Goal: Information Seeking & Learning: Learn about a topic

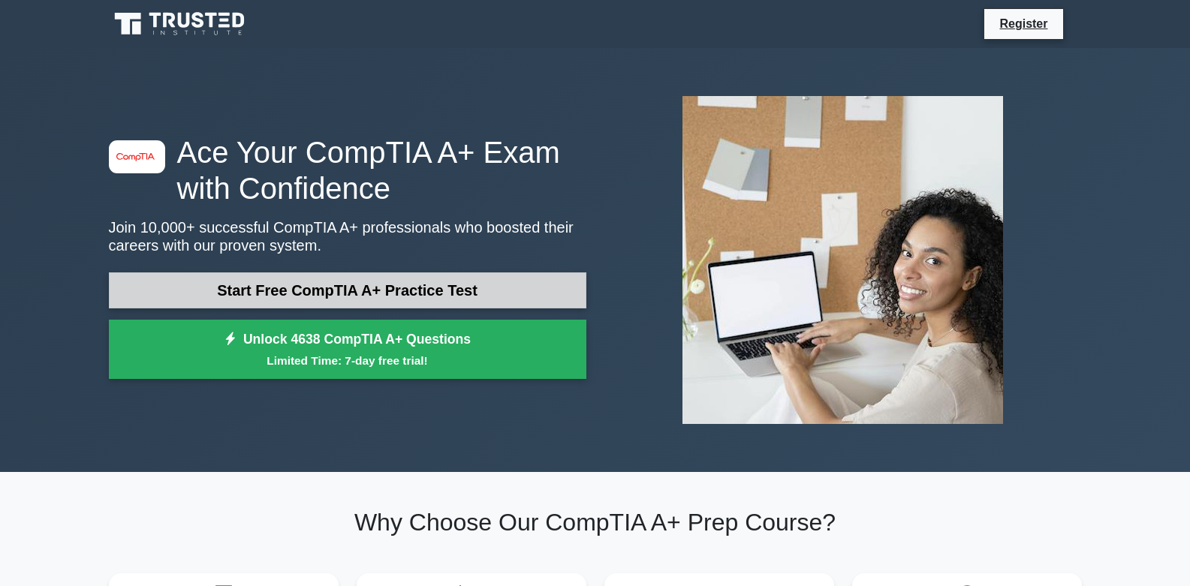
click at [406, 273] on link "Start Free CompTIA A+ Practice Test" at bounding box center [348, 291] width 478 height 36
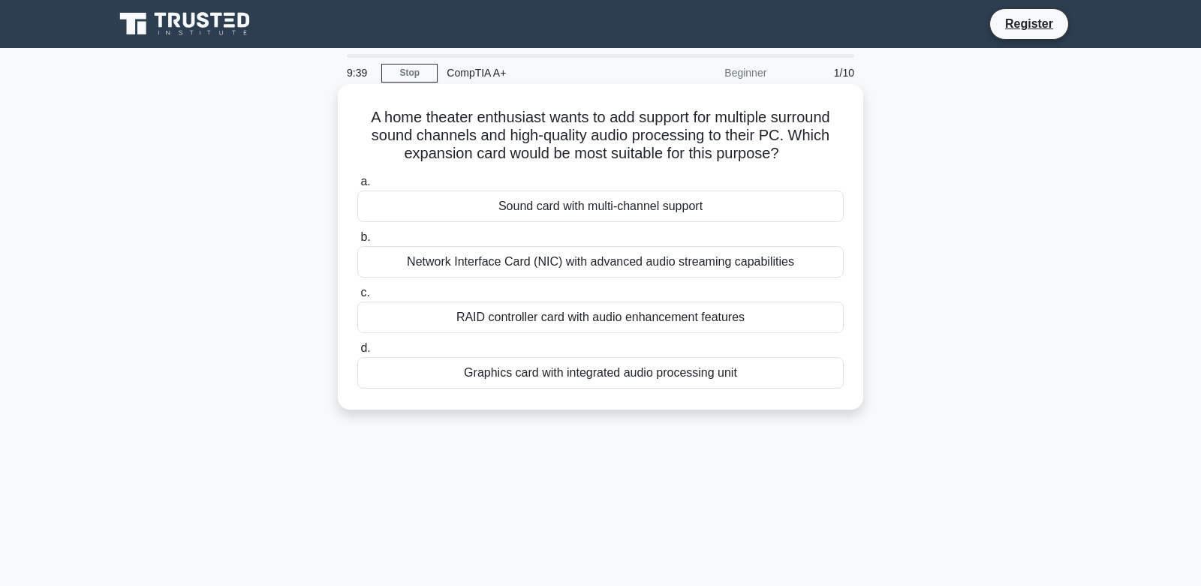
click at [699, 372] on div "Graphics card with integrated audio processing unit" at bounding box center [600, 373] width 487 height 32
click at [357, 354] on input "d. Graphics card with integrated audio processing unit" at bounding box center [357, 349] width 0 height 10
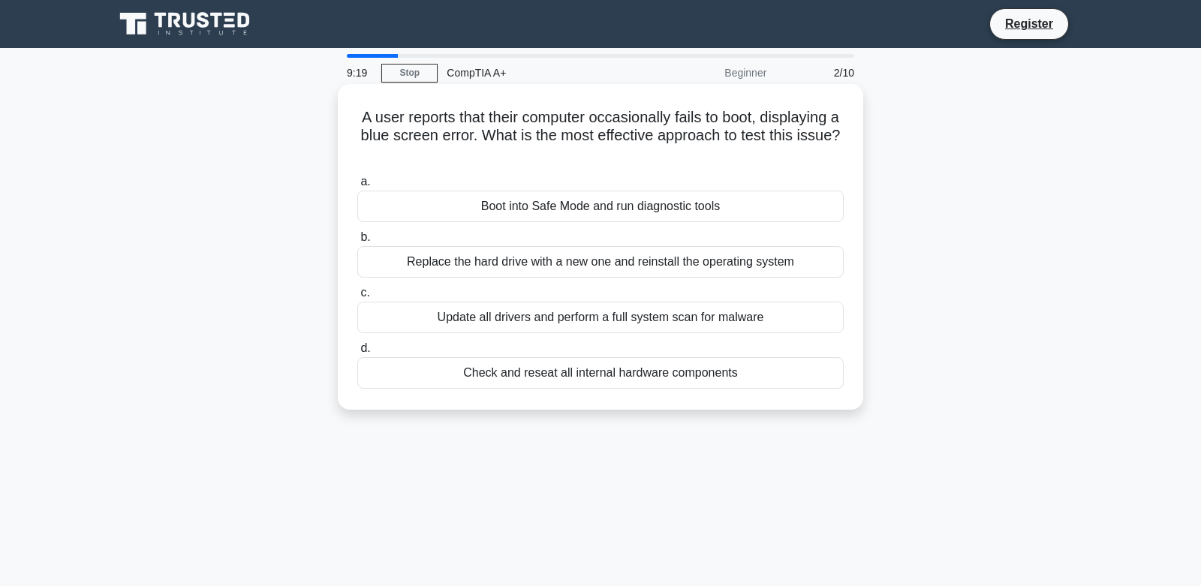
click at [718, 210] on div "Boot into Safe Mode and run diagnostic tools" at bounding box center [600, 207] width 487 height 32
click at [357, 187] on input "a. Boot into Safe Mode and run diagnostic tools" at bounding box center [357, 182] width 0 height 10
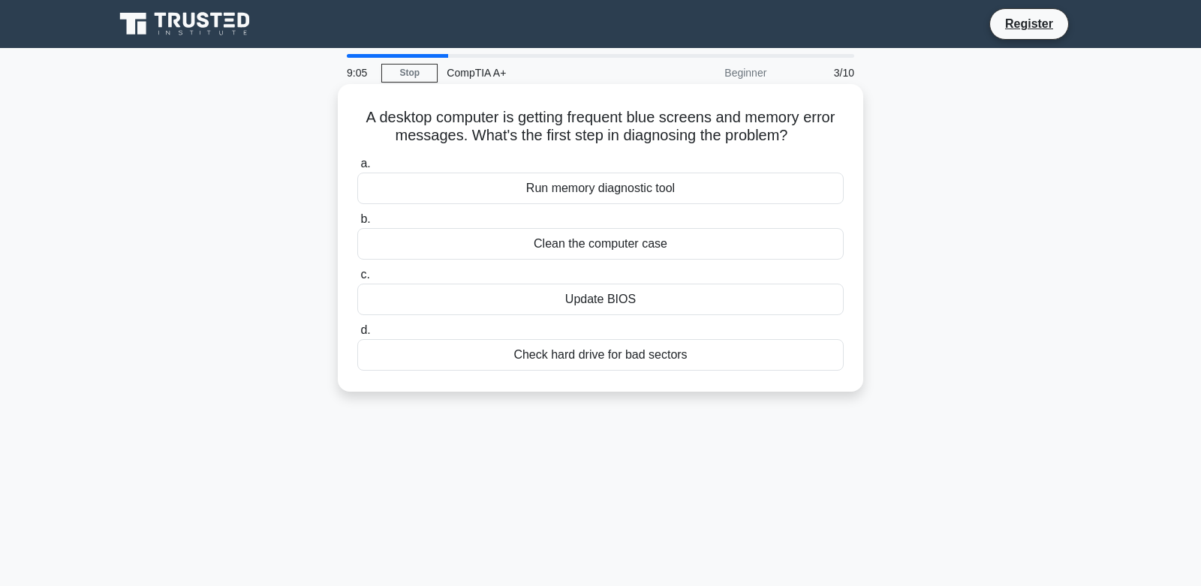
click at [641, 184] on div "Run memory diagnostic tool" at bounding box center [600, 189] width 487 height 32
click at [357, 169] on input "a. Run memory diagnostic tool" at bounding box center [357, 164] width 0 height 10
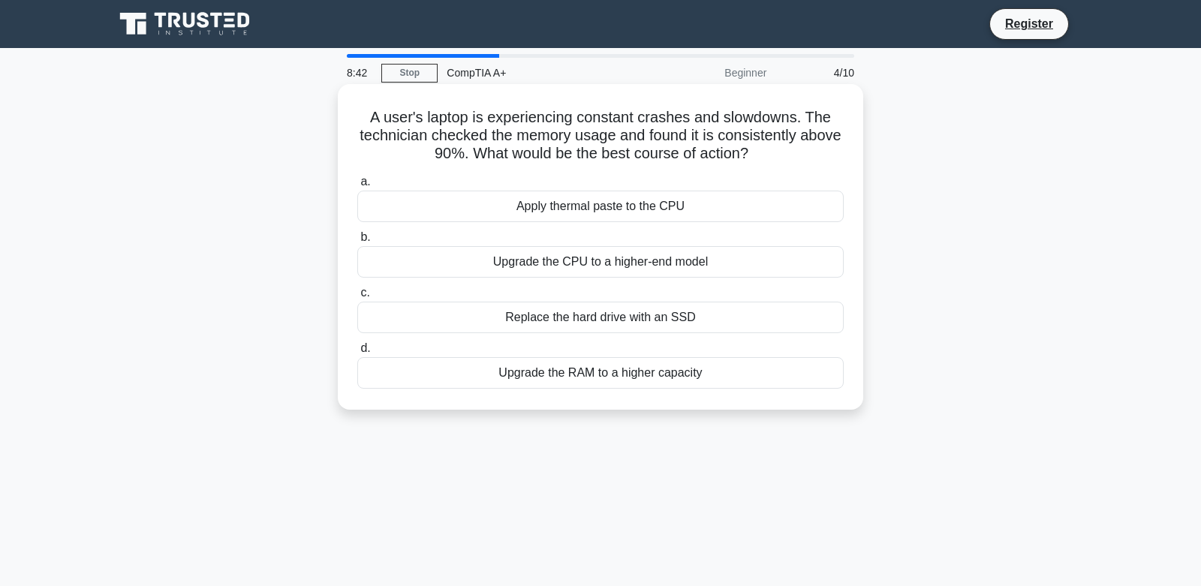
click at [721, 372] on div "Upgrade the RAM to a higher capacity" at bounding box center [600, 373] width 487 height 32
click at [357, 354] on input "d. Upgrade the RAM to a higher capacity" at bounding box center [357, 349] width 0 height 10
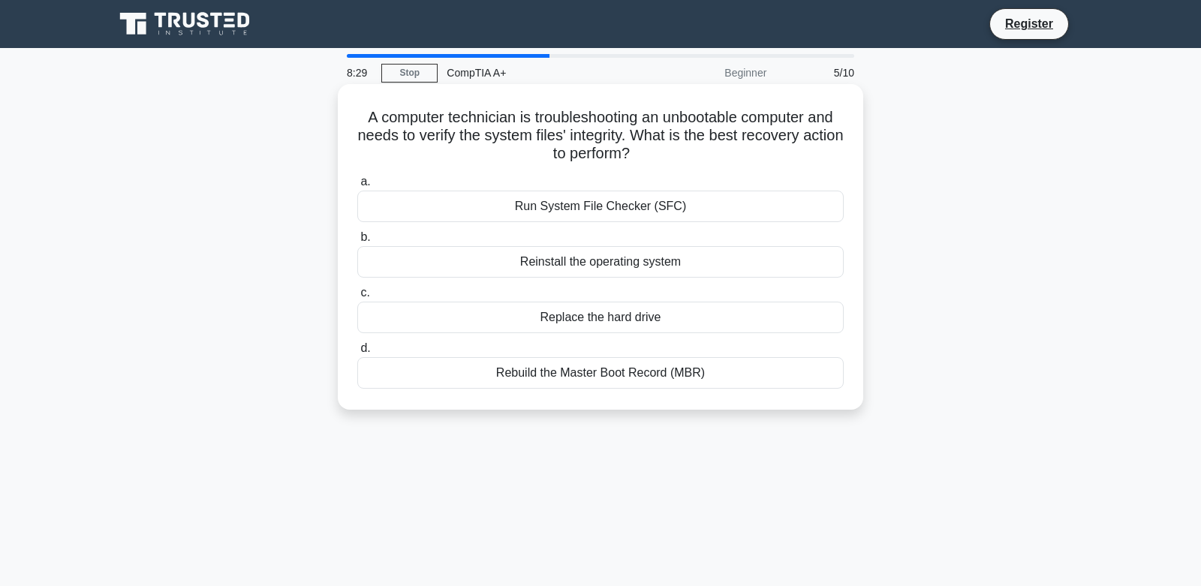
click at [544, 205] on div "Run System File Checker (SFC)" at bounding box center [600, 207] width 487 height 32
click at [357, 187] on input "a. Run System File Checker (SFC)" at bounding box center [357, 182] width 0 height 10
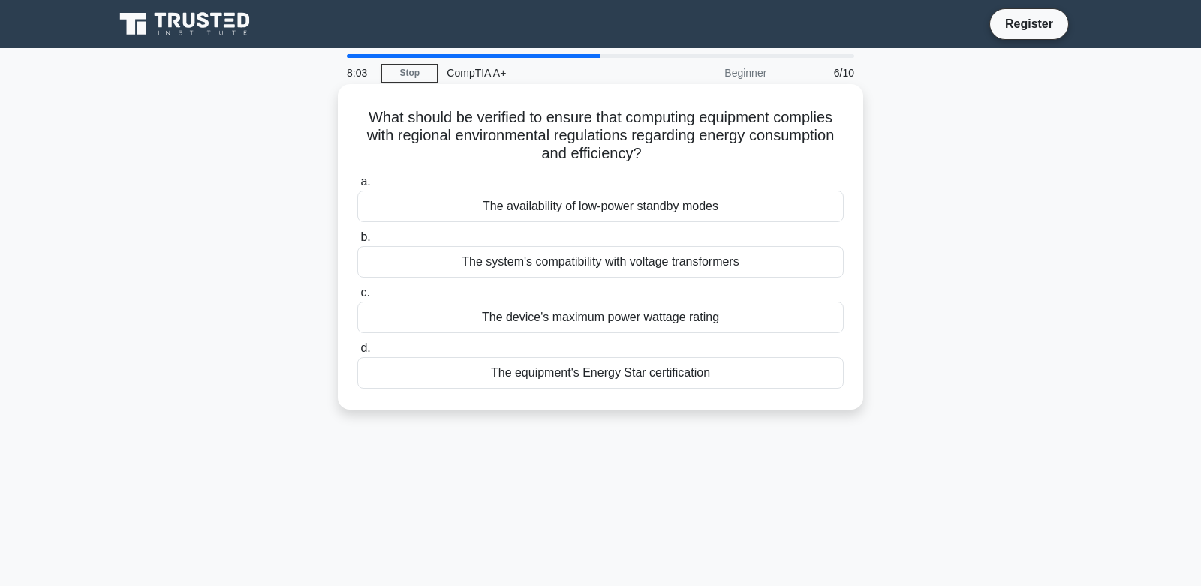
click at [517, 369] on div "The equipment's Energy Star certification" at bounding box center [600, 373] width 487 height 32
click at [357, 354] on input "d. The equipment's Energy Star certification" at bounding box center [357, 349] width 0 height 10
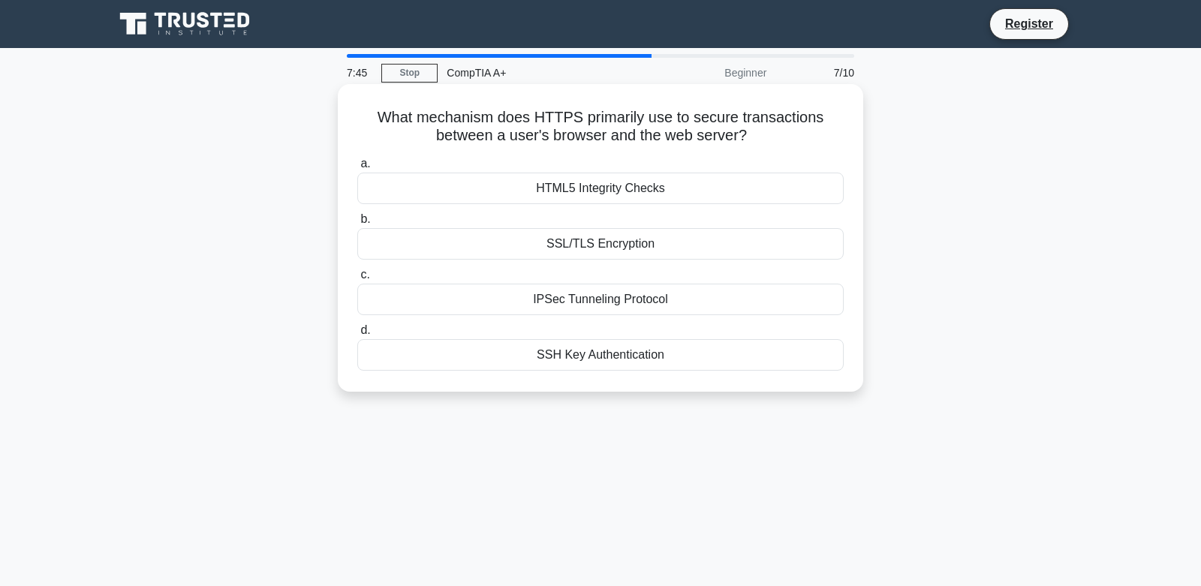
click at [613, 297] on div "IPSec Tunneling Protocol" at bounding box center [600, 300] width 487 height 32
click at [357, 280] on input "c. IPSec Tunneling Protocol" at bounding box center [357, 275] width 0 height 10
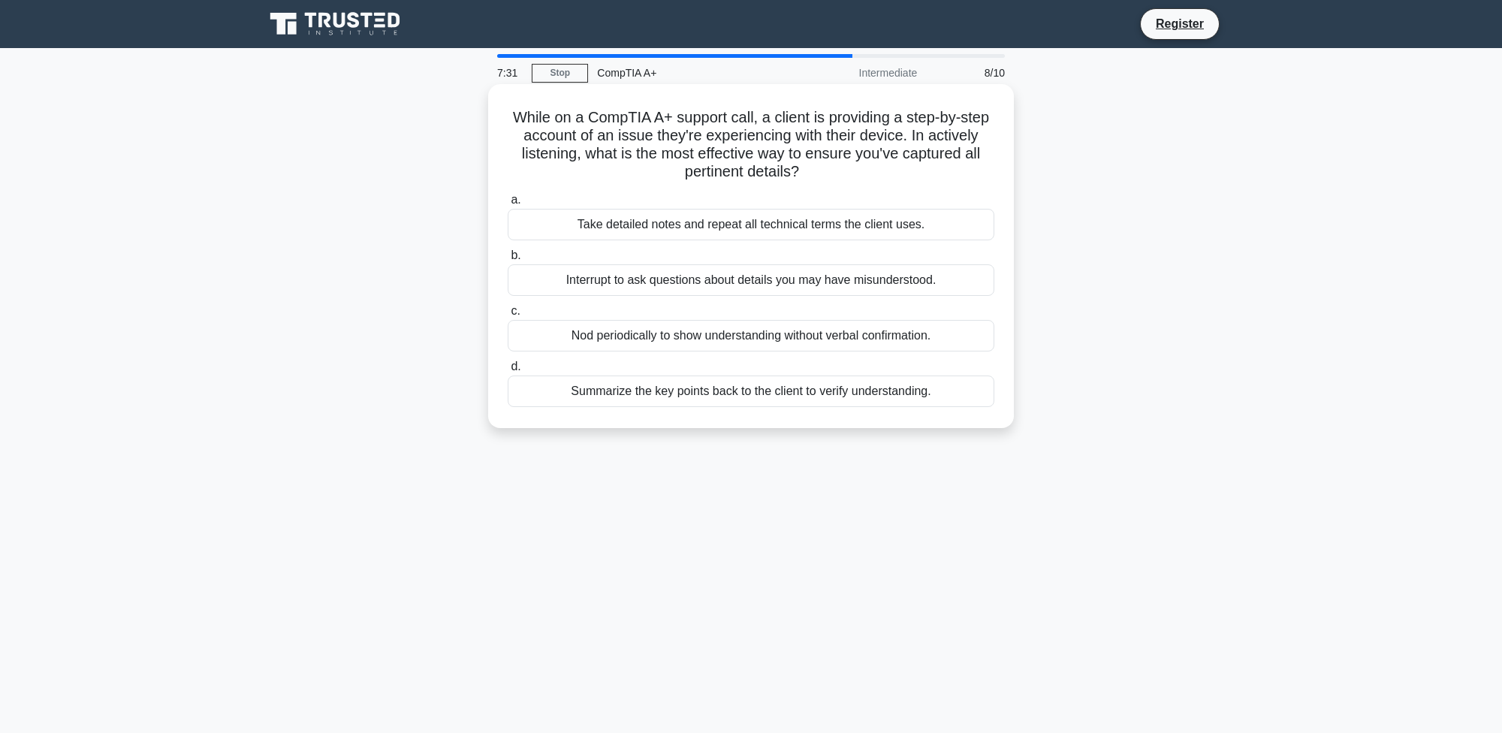
click at [757, 226] on div "Take detailed notes and repeat all technical terms the client uses." at bounding box center [751, 225] width 487 height 32
click at [508, 205] on input "a. Take detailed notes and repeat all technical terms the client uses." at bounding box center [508, 200] width 0 height 10
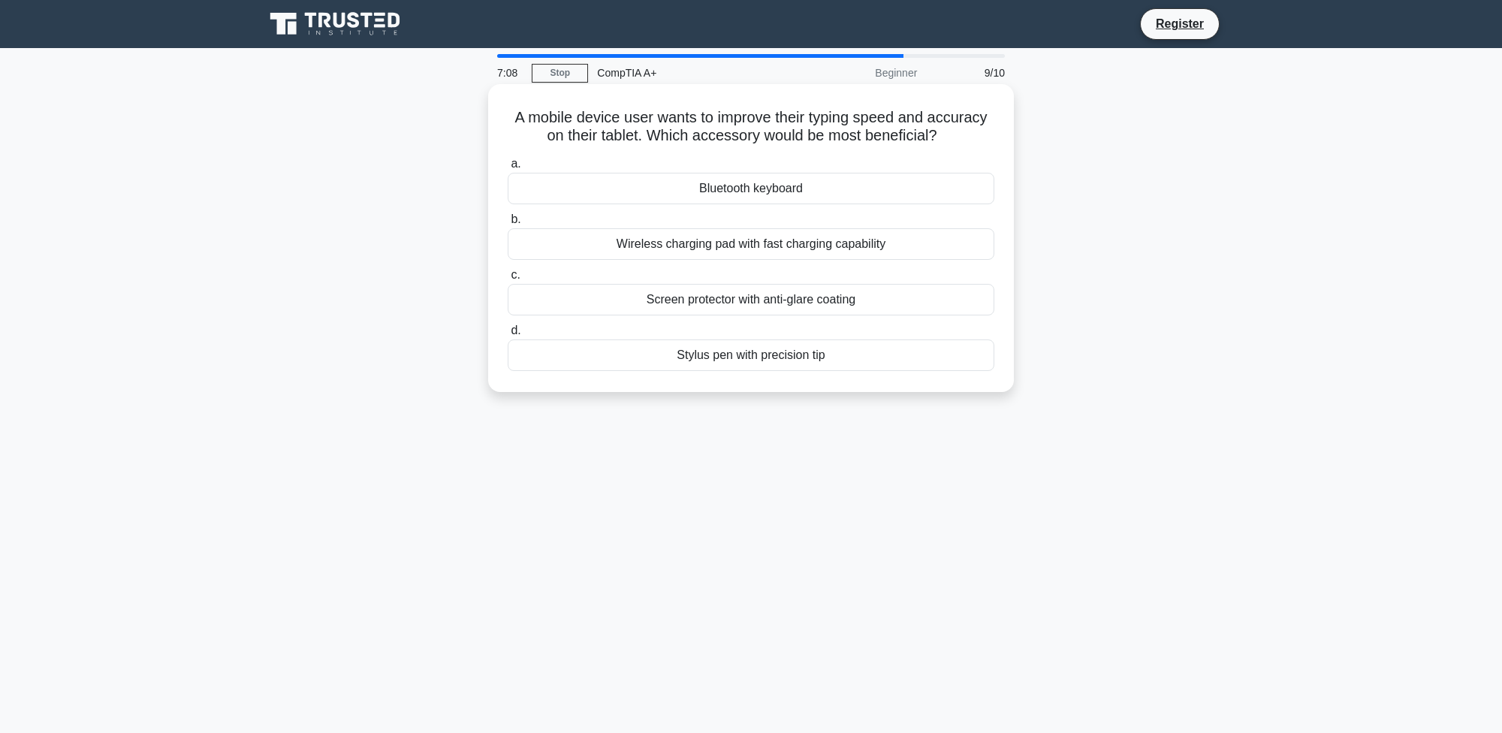
click at [759, 186] on div "Bluetooth keyboard" at bounding box center [751, 189] width 487 height 32
click at [508, 169] on input "a. Bluetooth keyboard" at bounding box center [508, 164] width 0 height 10
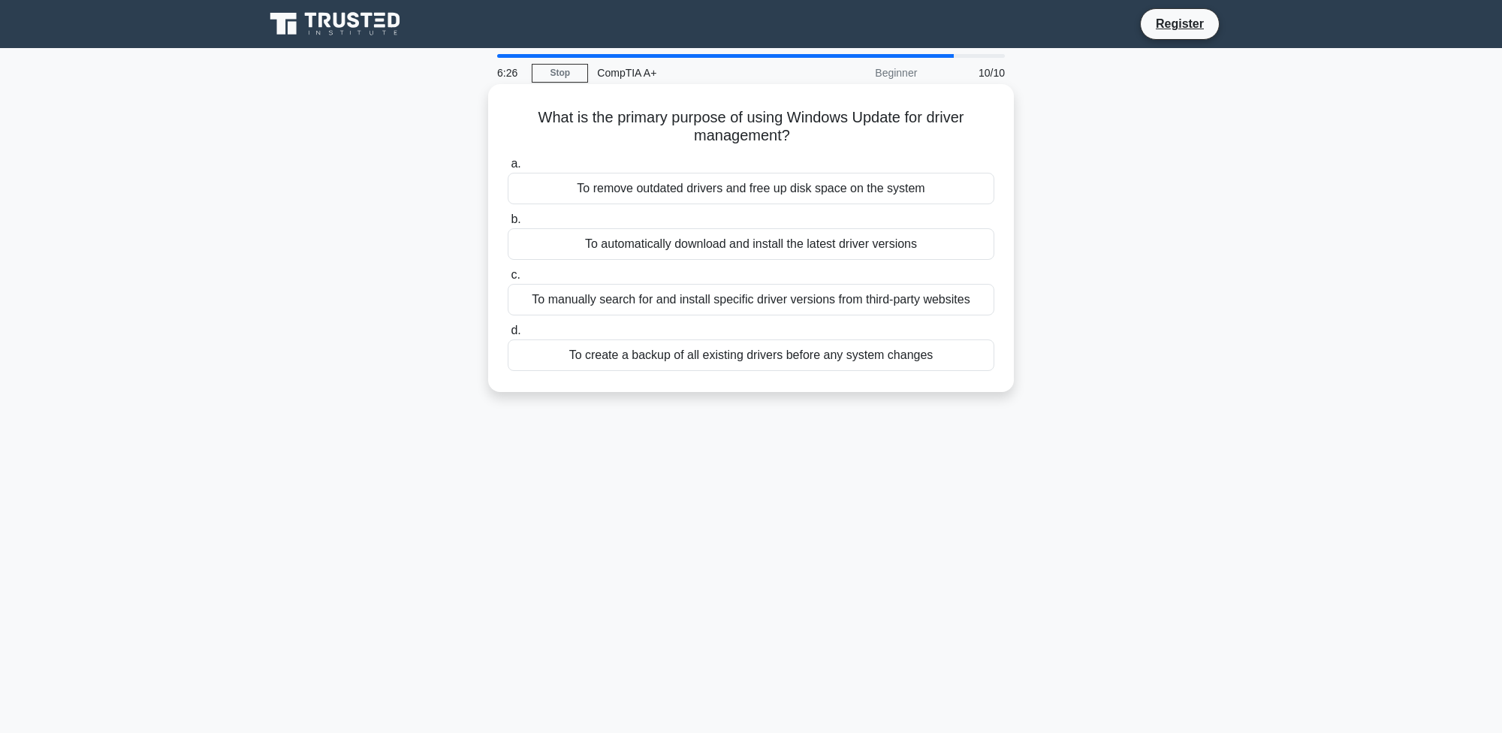
click at [885, 248] on div "To automatically download and install the latest driver versions" at bounding box center [751, 244] width 487 height 32
click at [508, 225] on input "b. To automatically download and install the latest driver versions" at bounding box center [508, 220] width 0 height 10
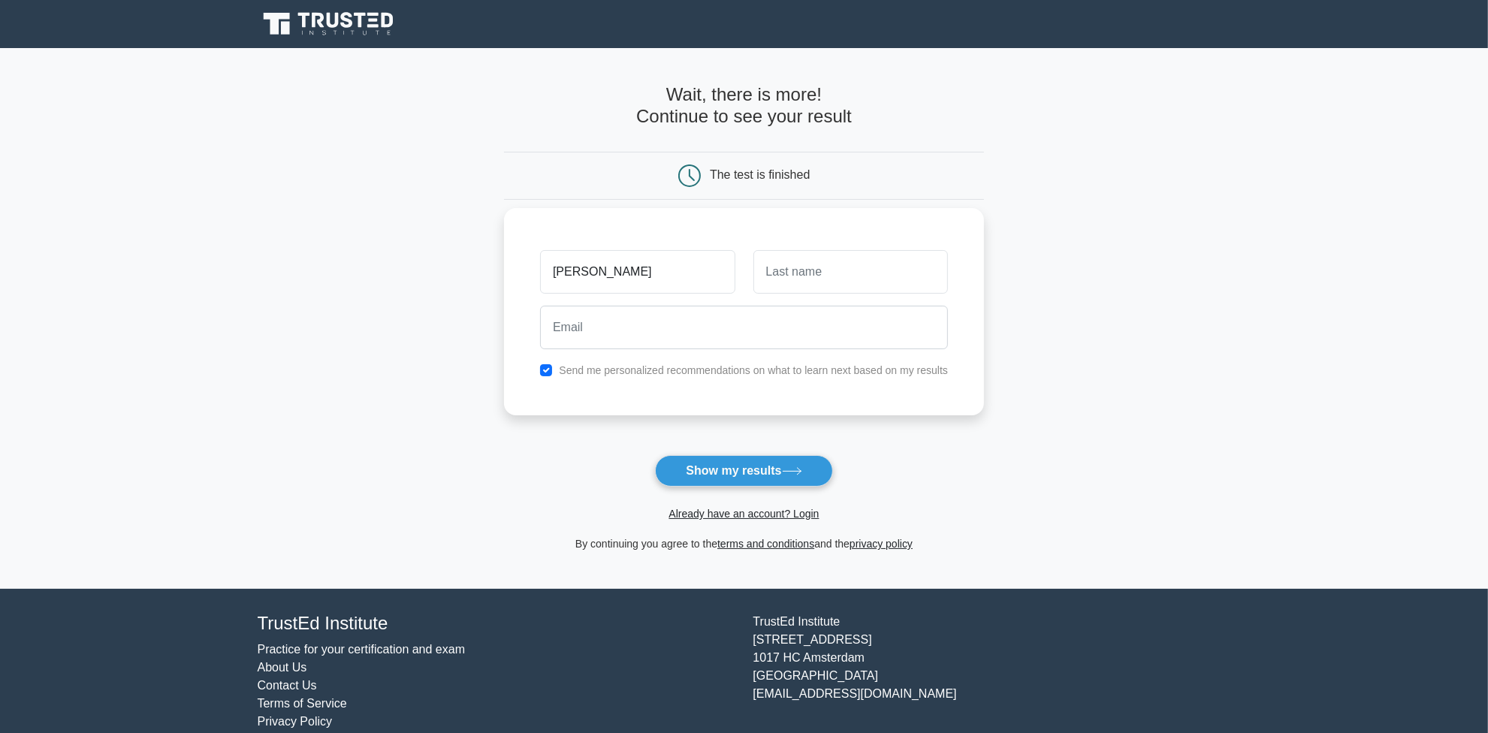
type input "[PERSON_NAME]"
type input "Zurru"
type input "a"
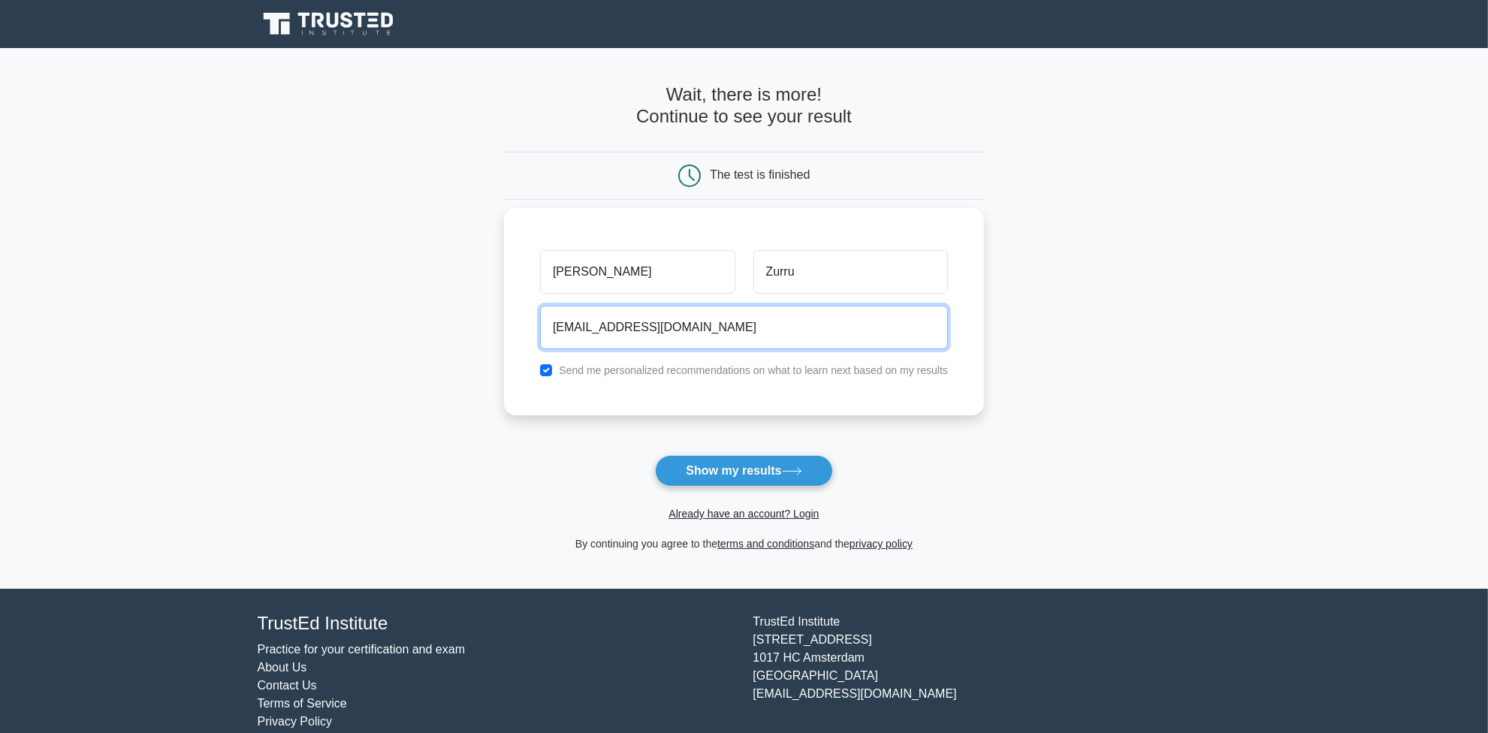
type input "[EMAIL_ADDRESS][DOMAIN_NAME]"
click at [655, 455] on button "Show my results" at bounding box center [743, 471] width 177 height 32
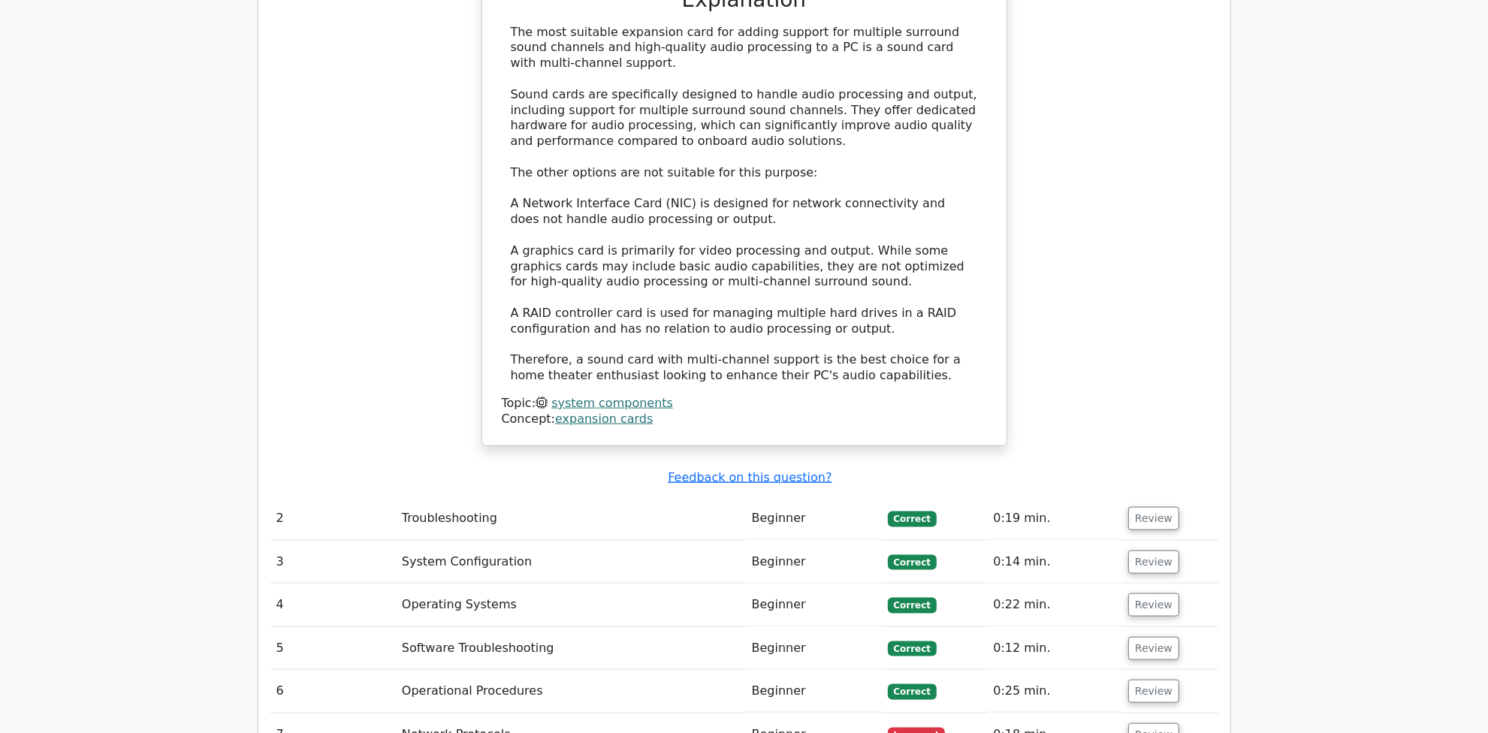
scroll to position [1729, 0]
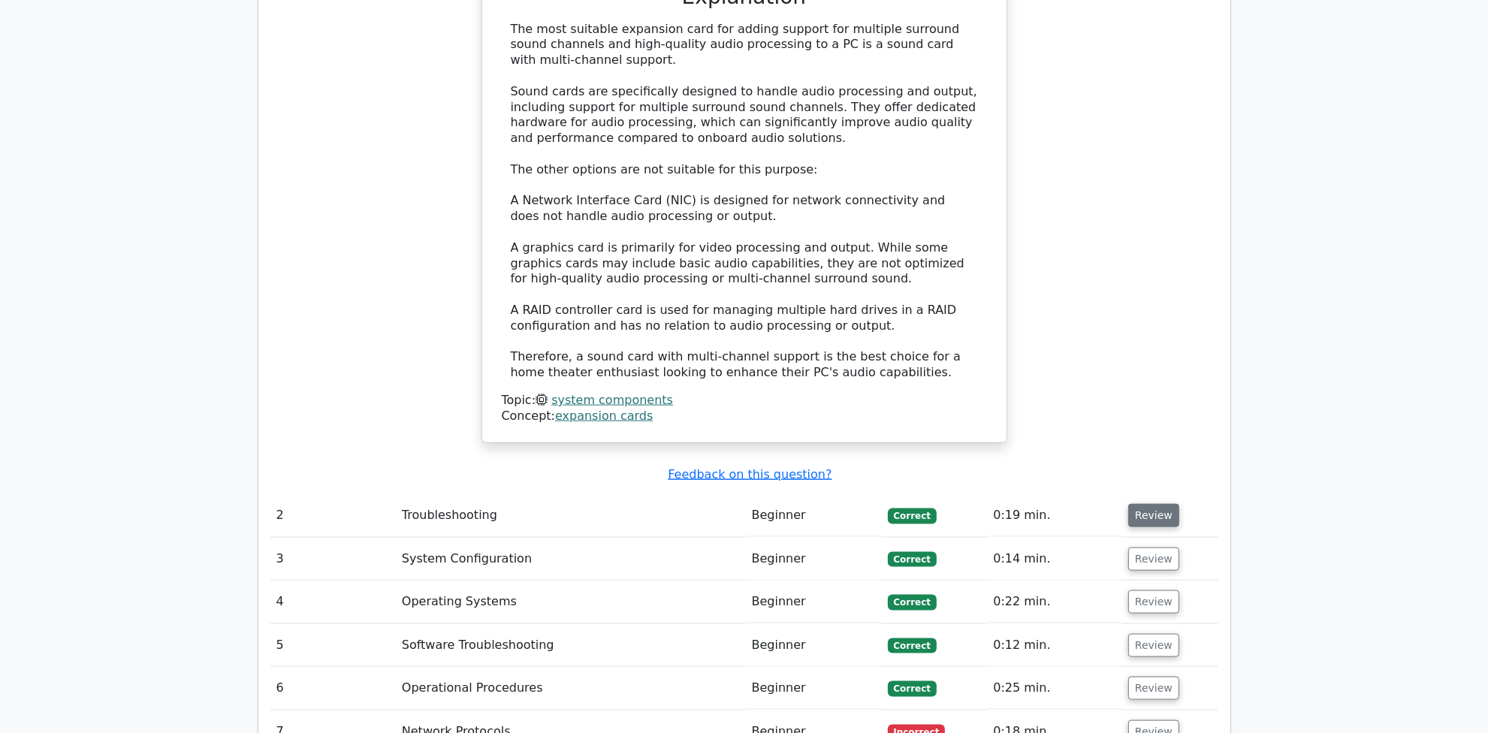
click at [1162, 504] on button "Review" at bounding box center [1153, 515] width 51 height 23
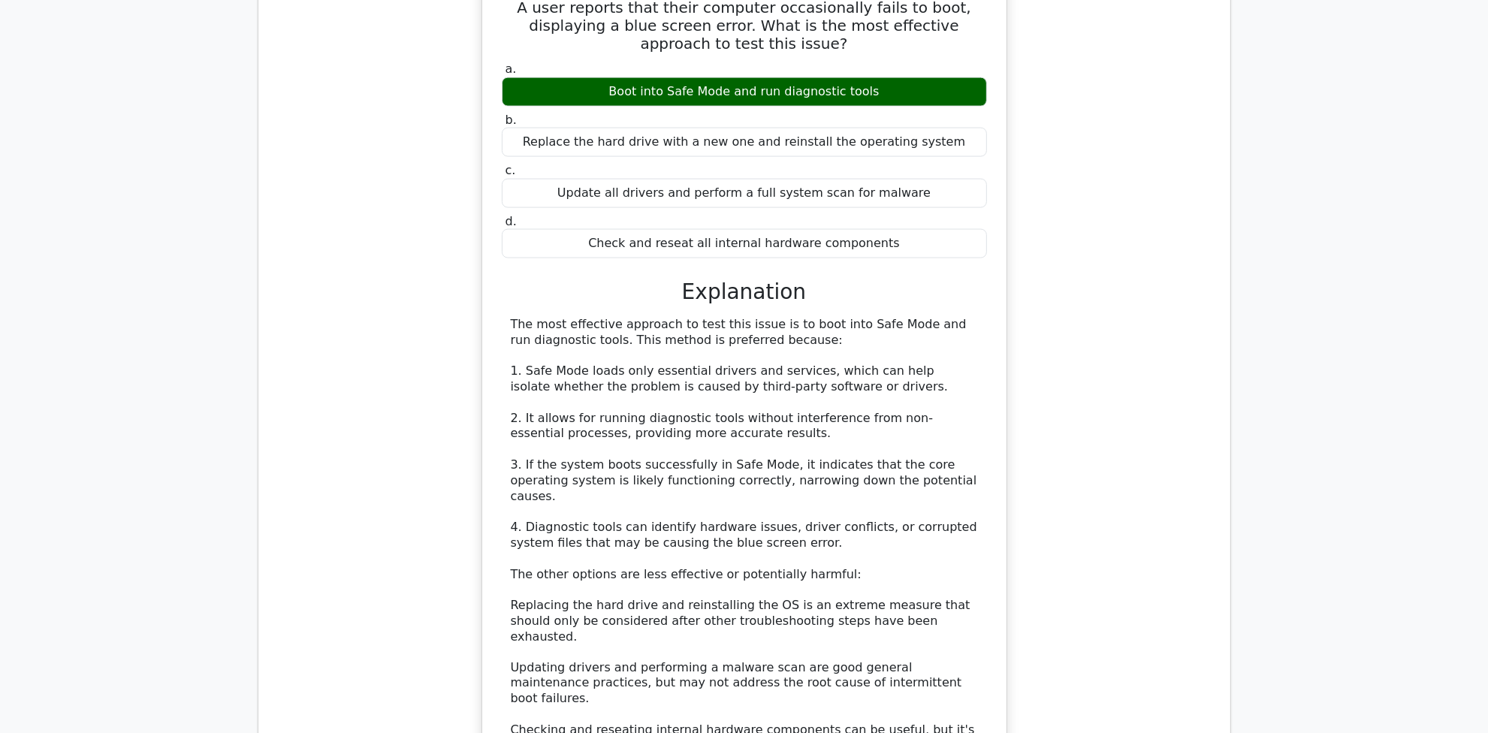
scroll to position [2479, 0]
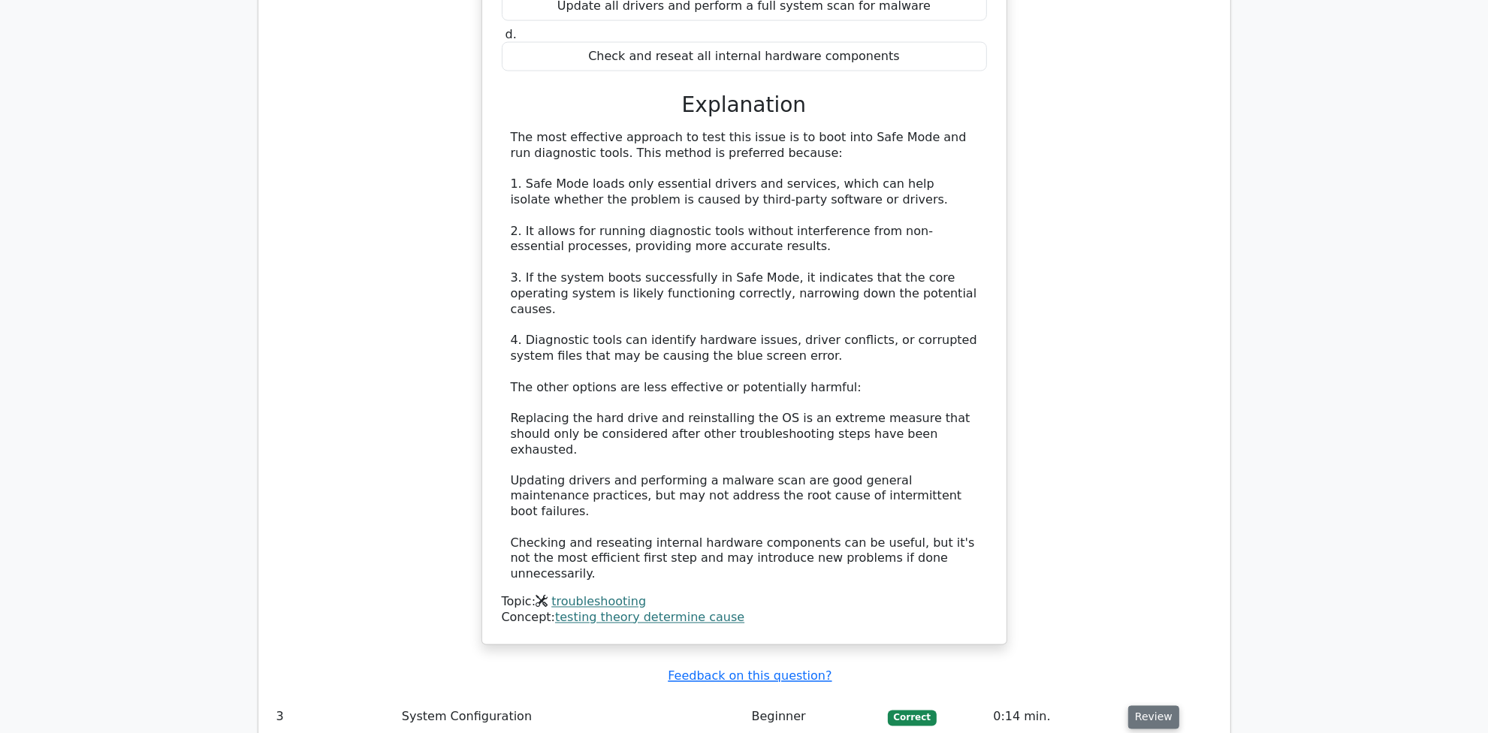
click at [1135, 706] on button "Review" at bounding box center [1153, 717] width 51 height 23
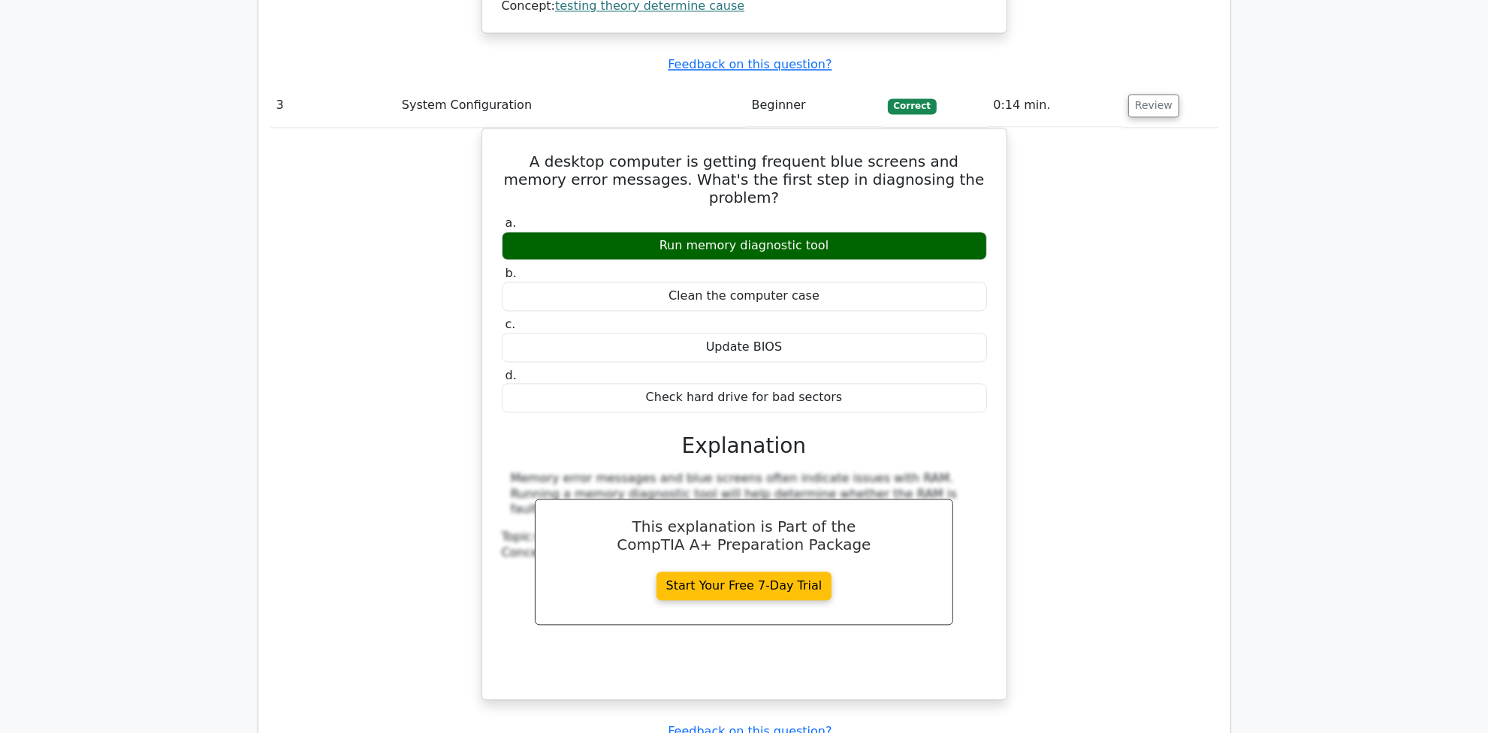
scroll to position [3137, 0]
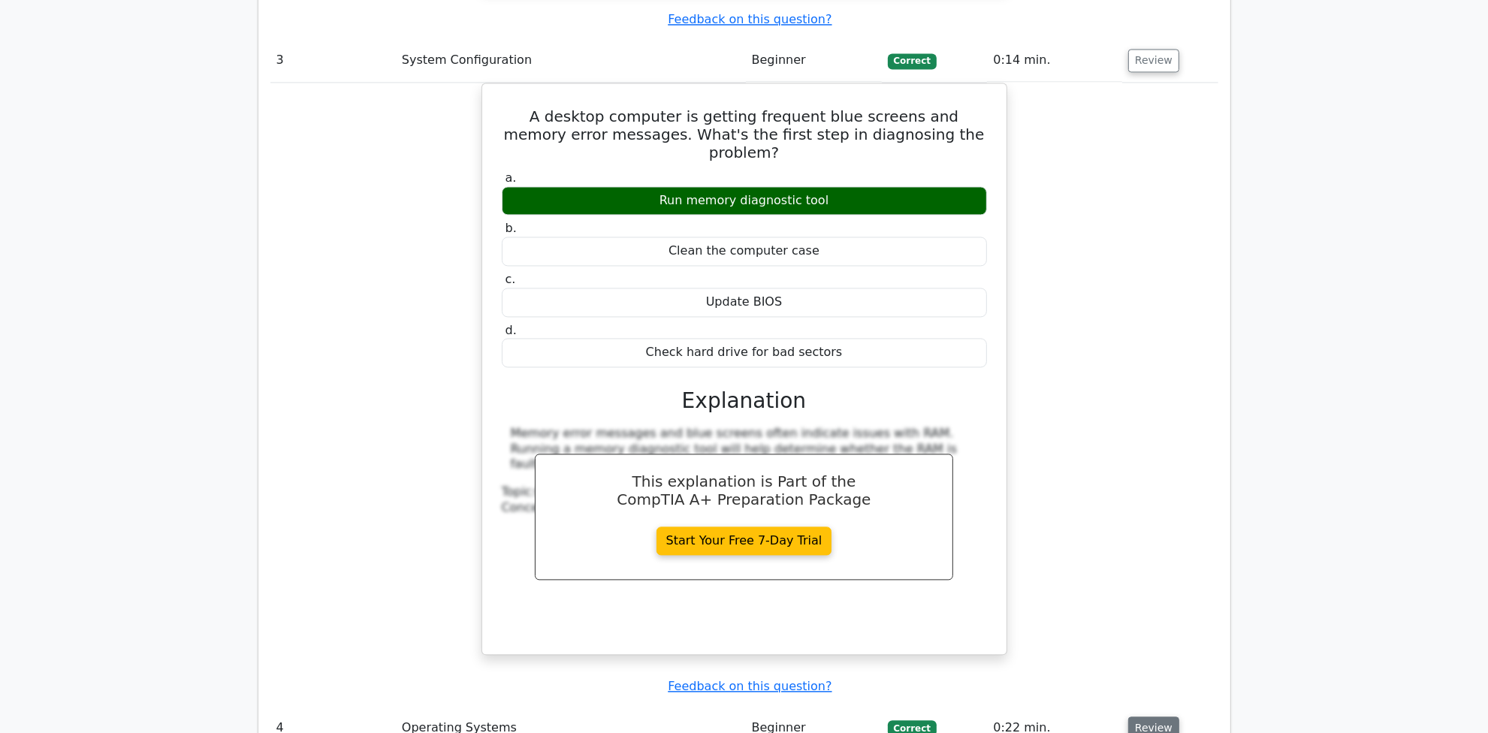
click at [1158, 716] on button "Review" at bounding box center [1153, 727] width 51 height 23
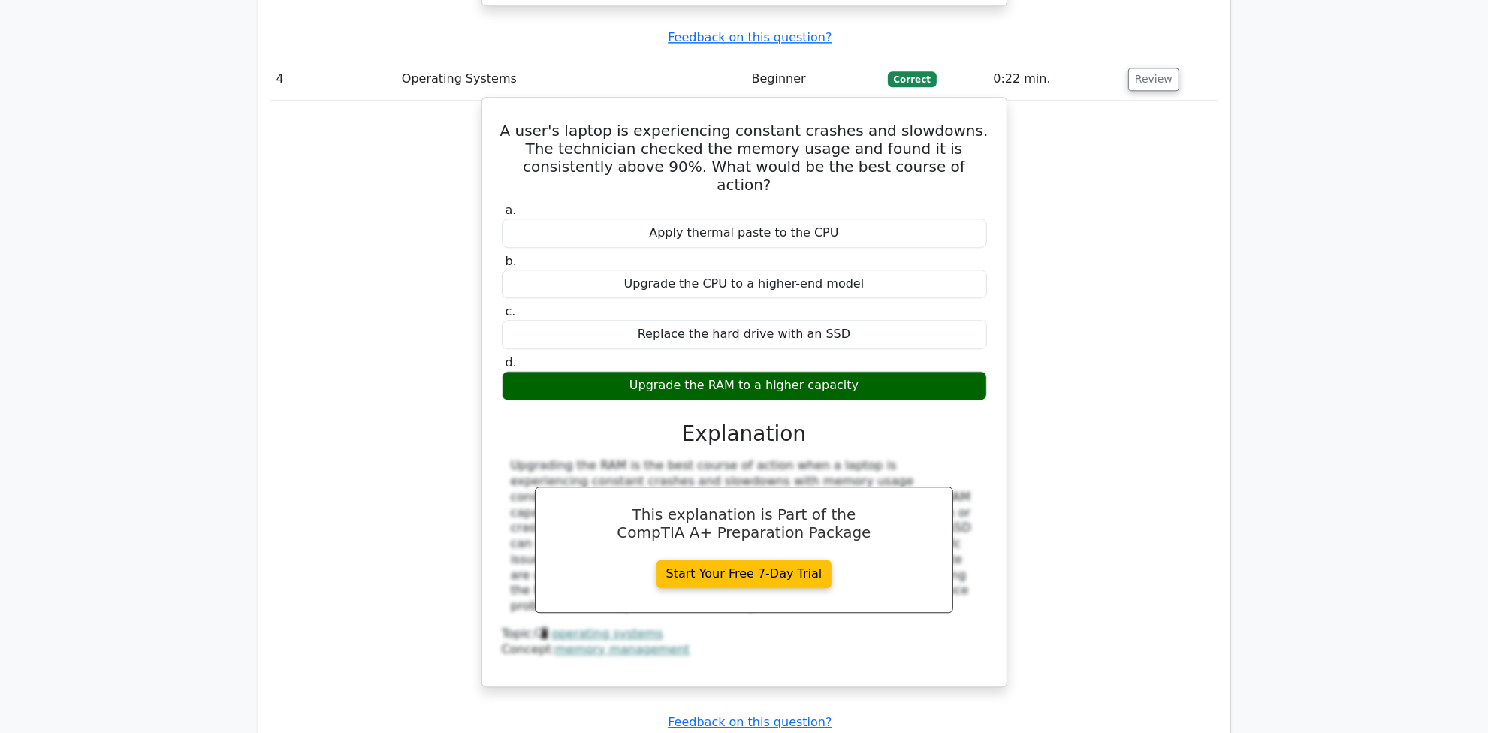
scroll to position [3887, 0]
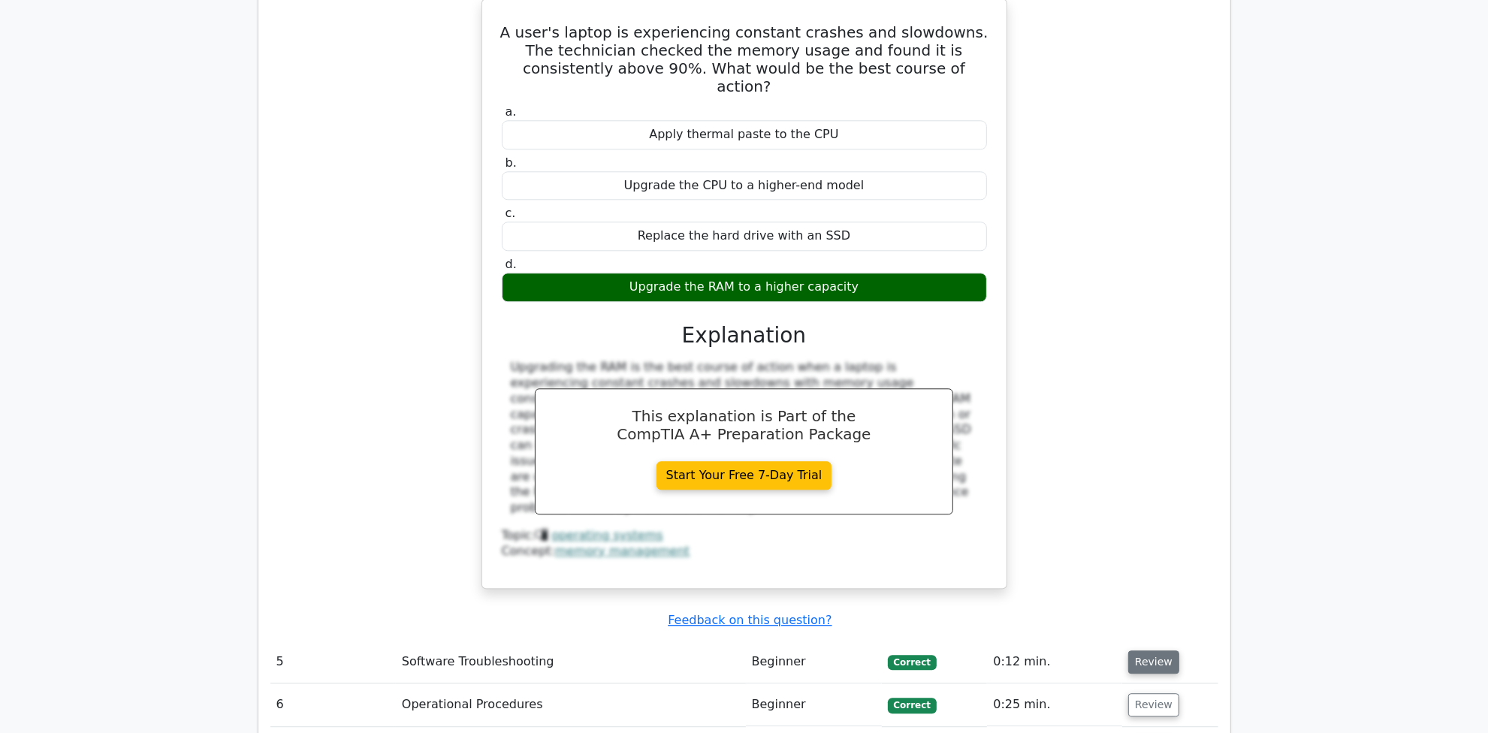
click at [1128, 650] on button "Review" at bounding box center [1153, 661] width 51 height 23
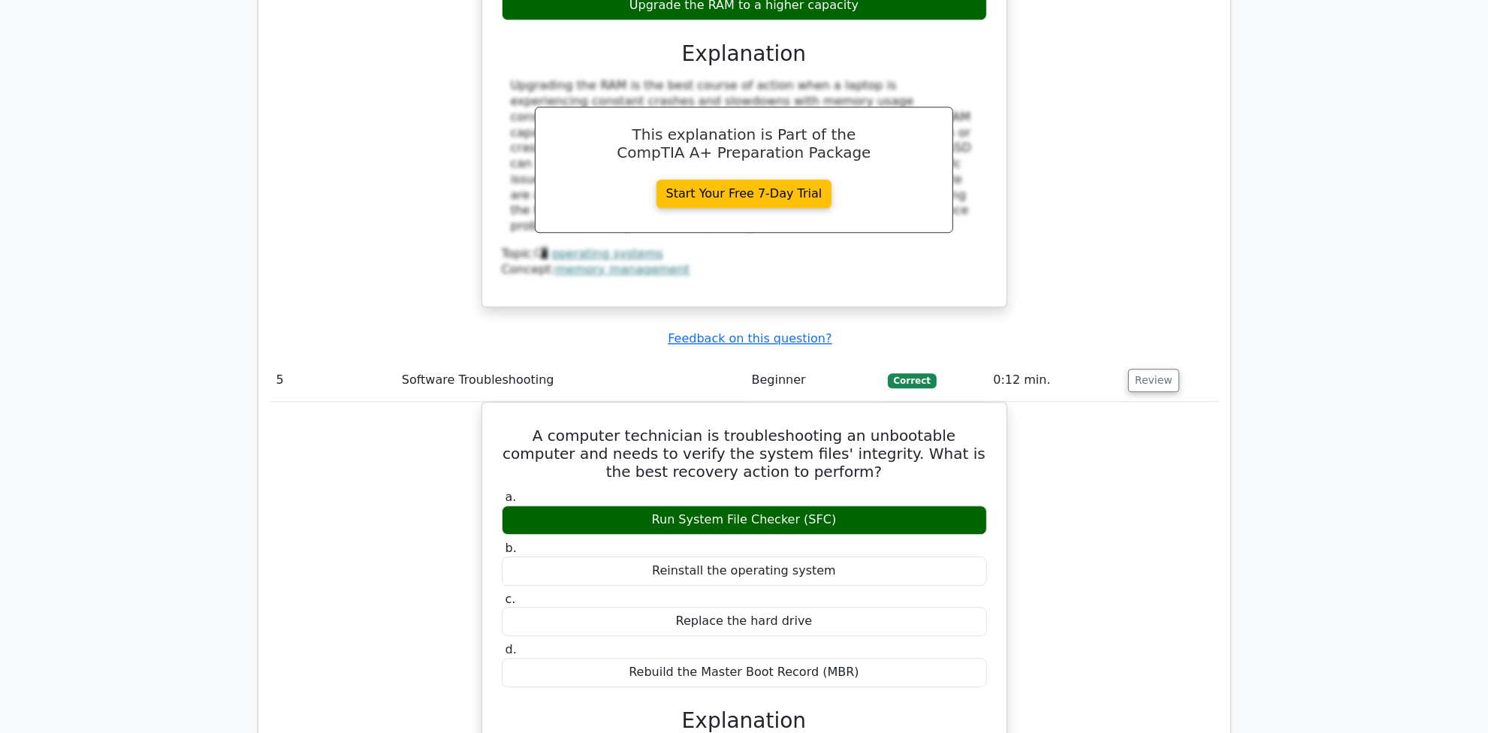
scroll to position [4263, 0]
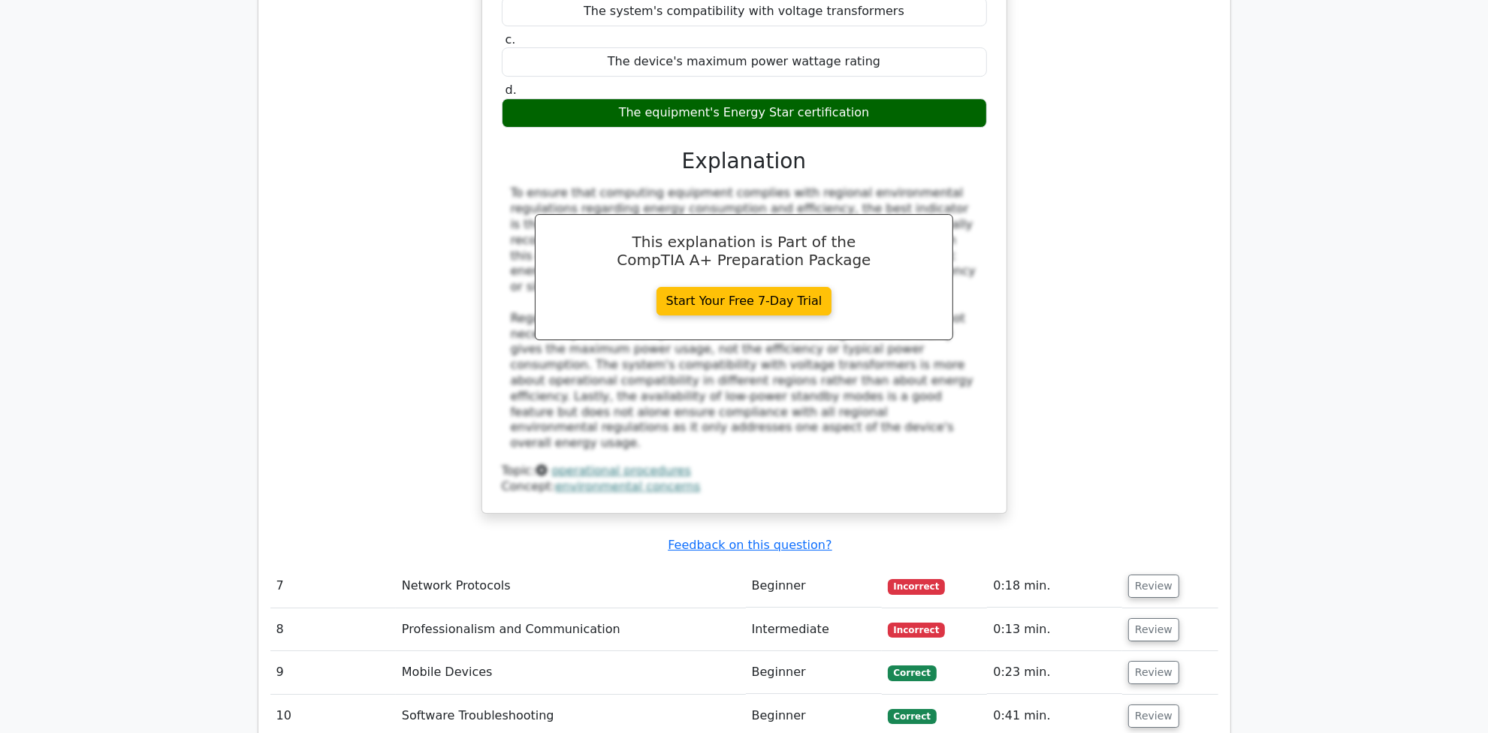
scroll to position [5295, 0]
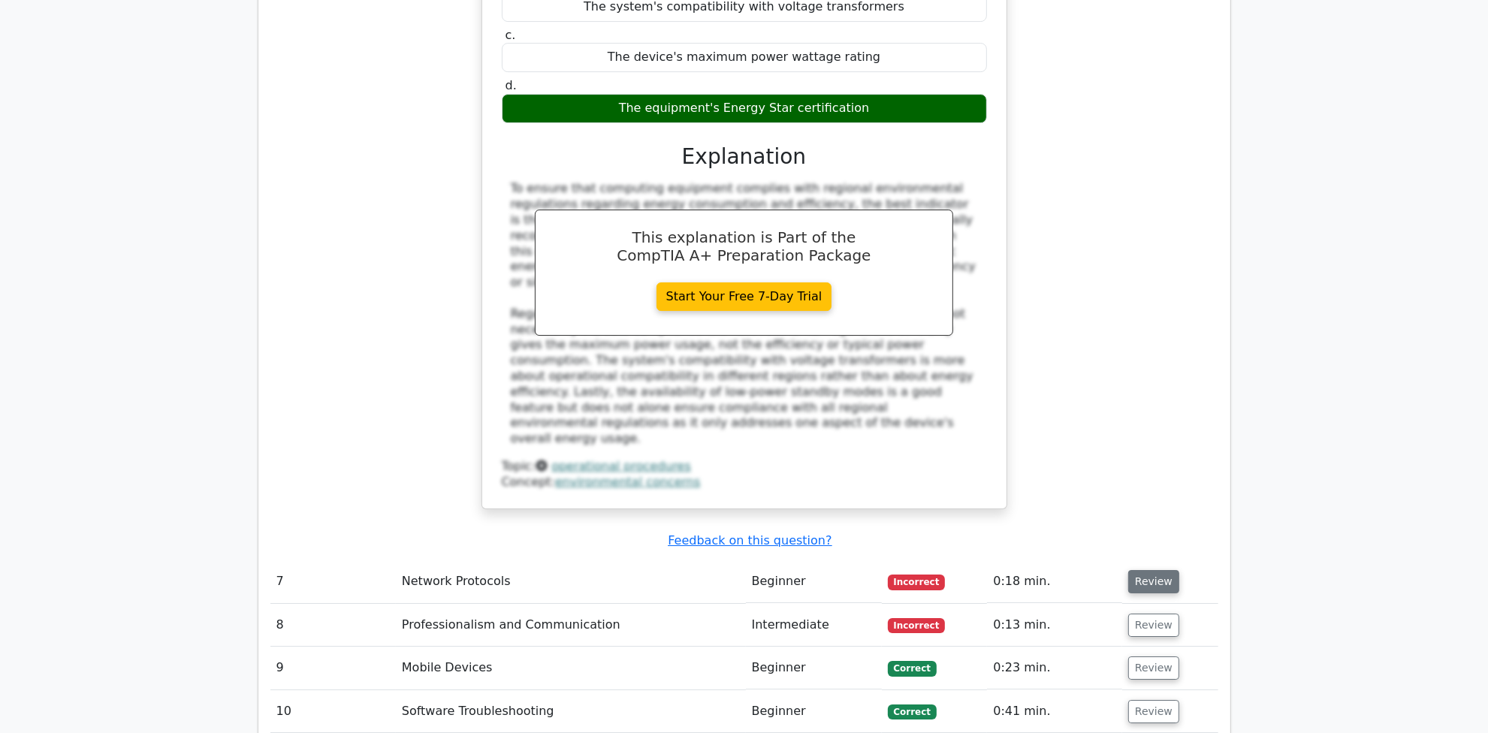
click at [1146, 570] on button "Review" at bounding box center [1153, 581] width 51 height 23
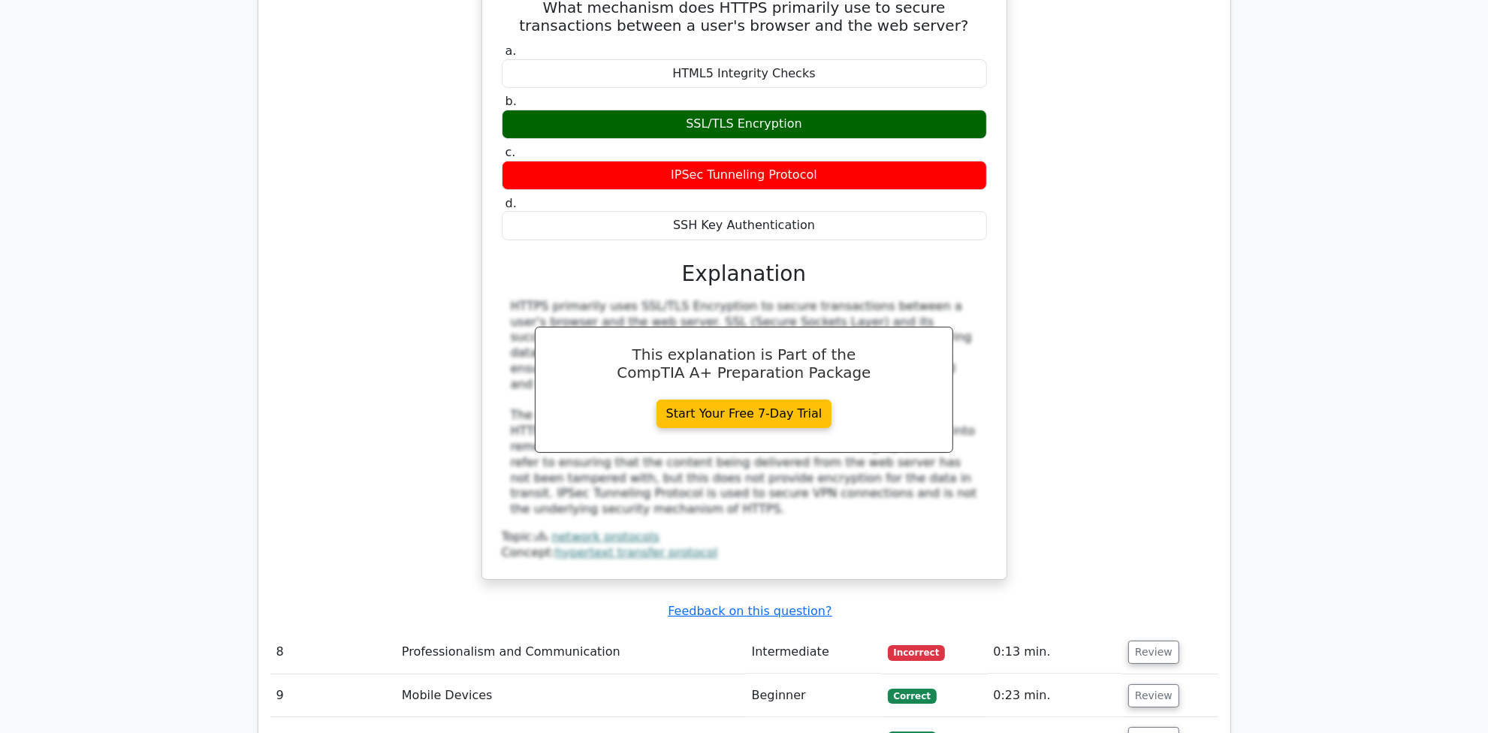
scroll to position [5952, 0]
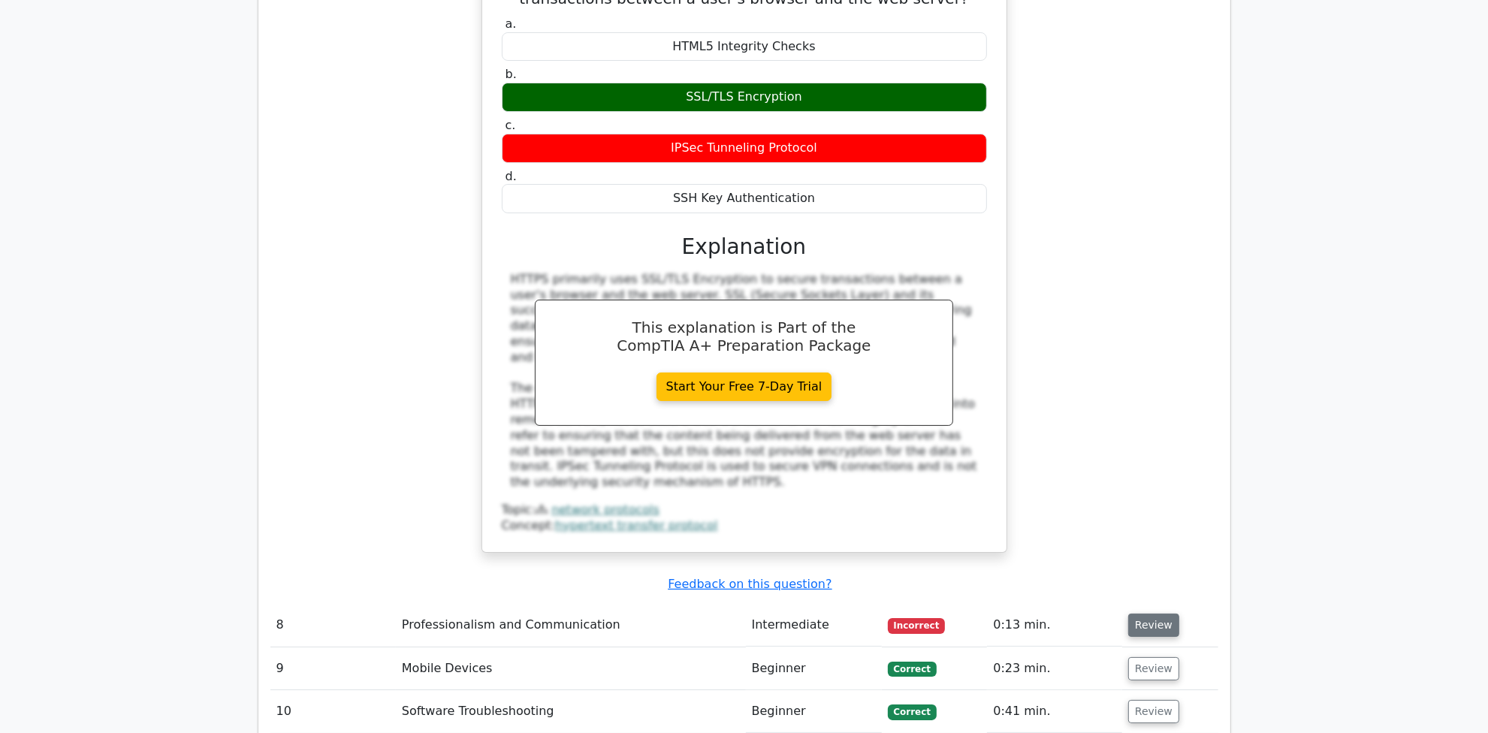
click at [1131, 613] on button "Review" at bounding box center [1153, 624] width 51 height 23
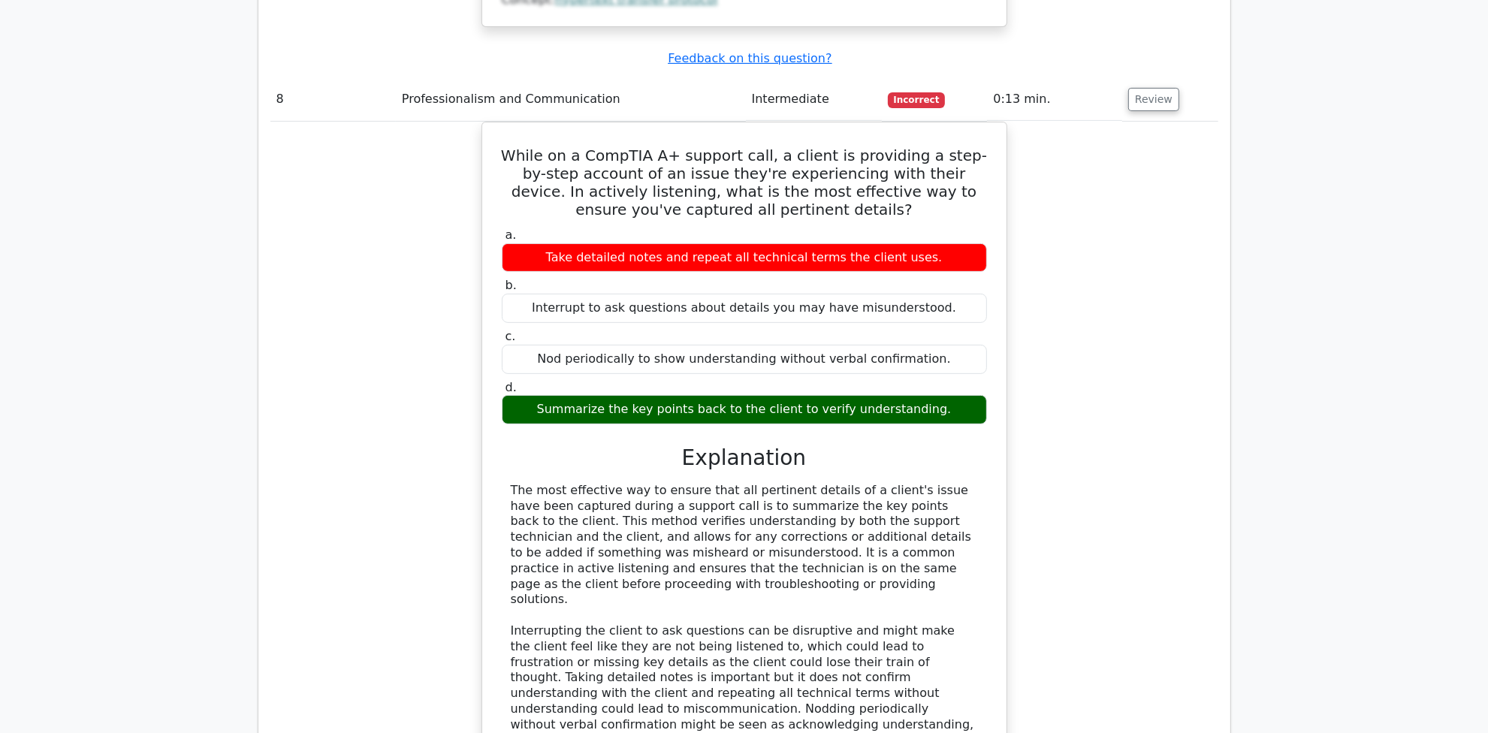
scroll to position [6703, 0]
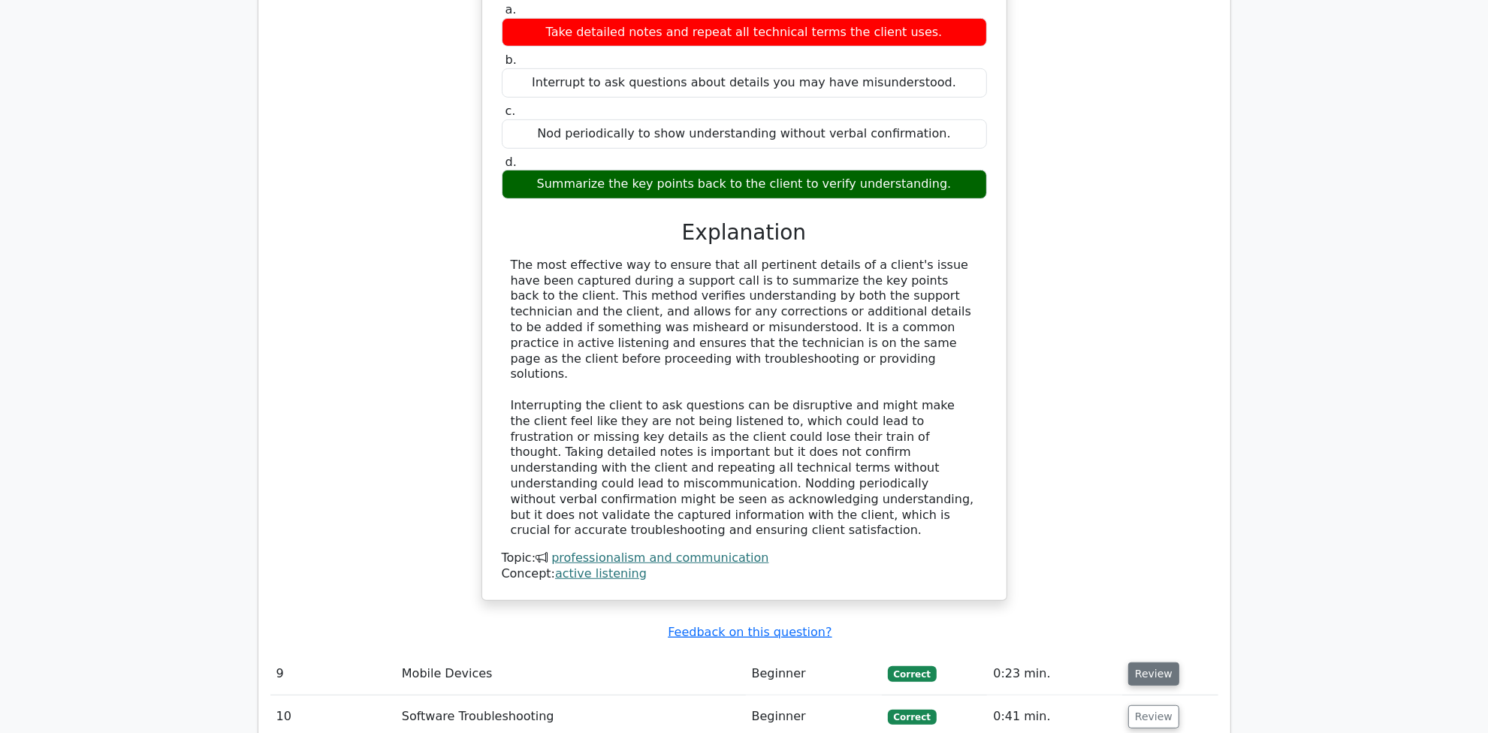
click at [1134, 662] on button "Review" at bounding box center [1153, 673] width 51 height 23
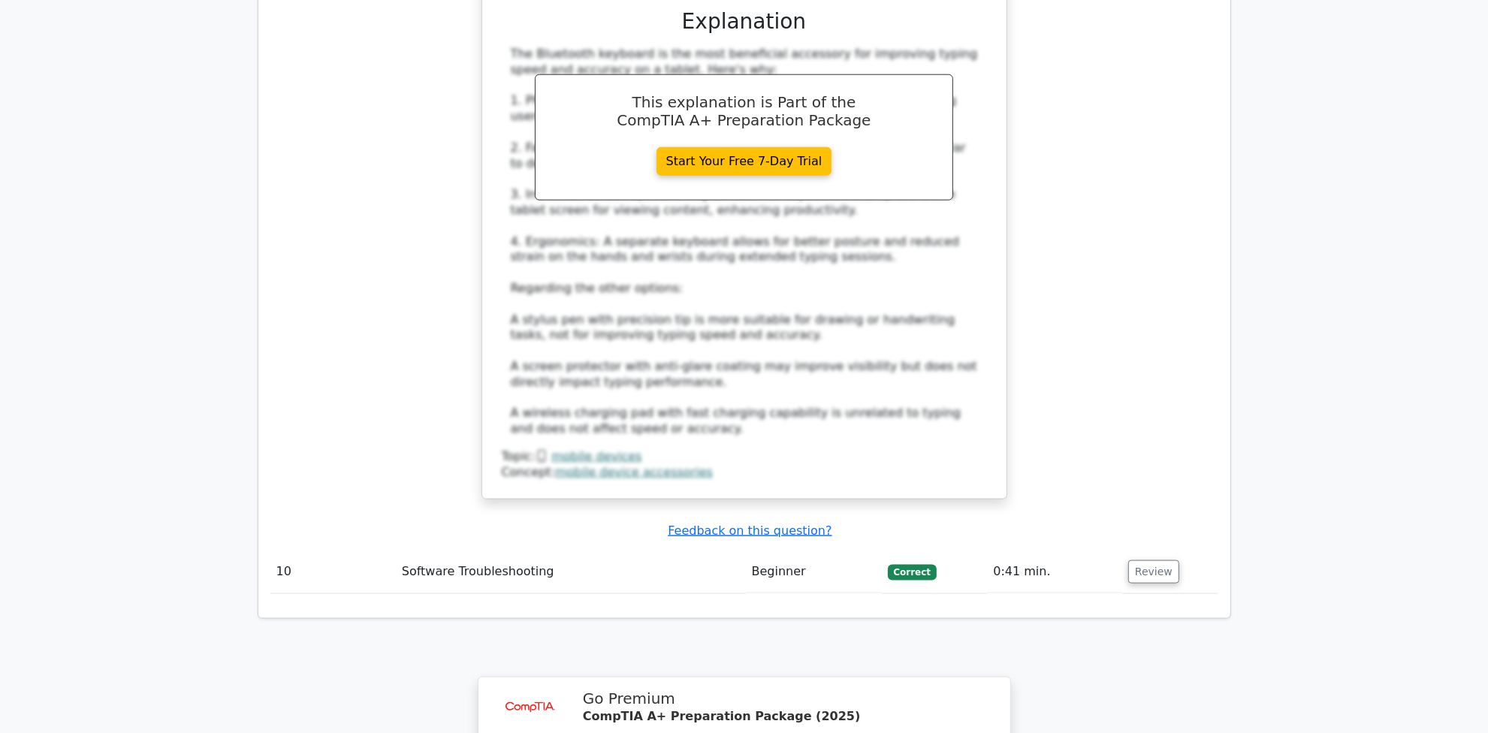
scroll to position [7736, 0]
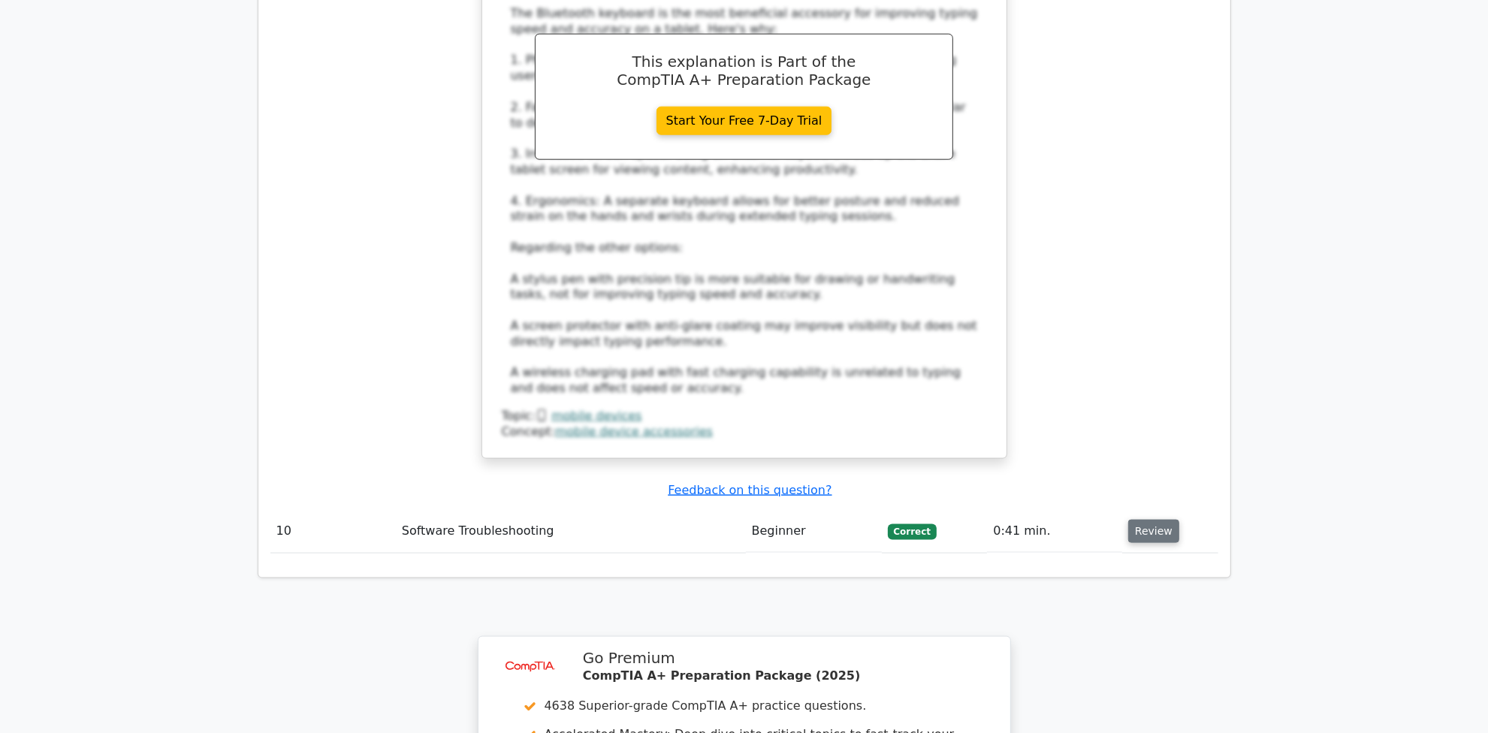
click at [1132, 520] on button "Review" at bounding box center [1153, 531] width 51 height 23
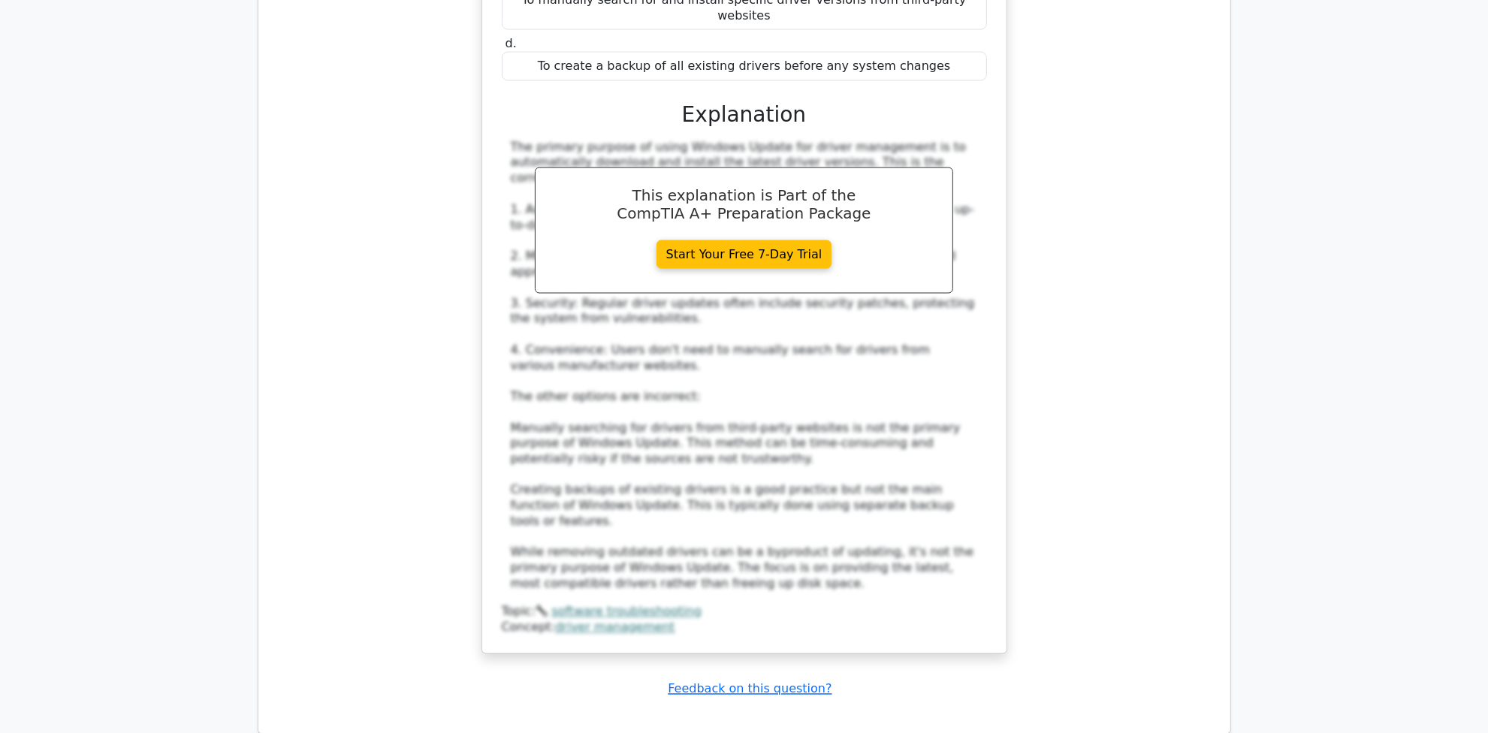
scroll to position [8978, 0]
